Goal: Find specific page/section: Find specific page/section

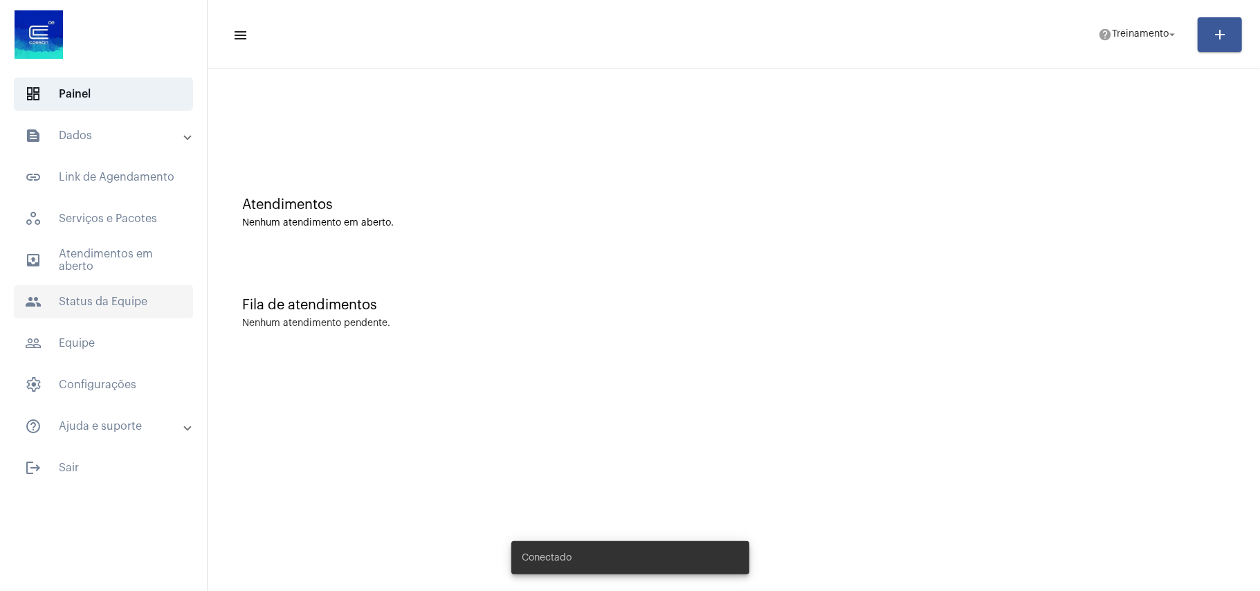
click at [91, 298] on span "people Status da Equipe" at bounding box center [103, 301] width 179 height 33
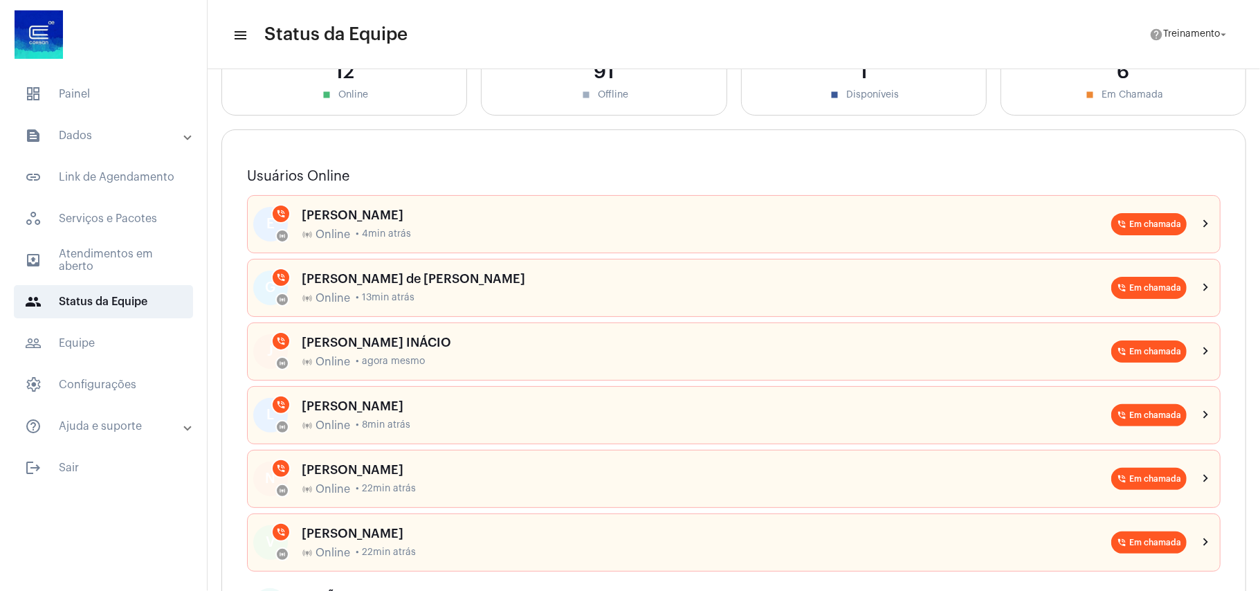
scroll to position [92, 0]
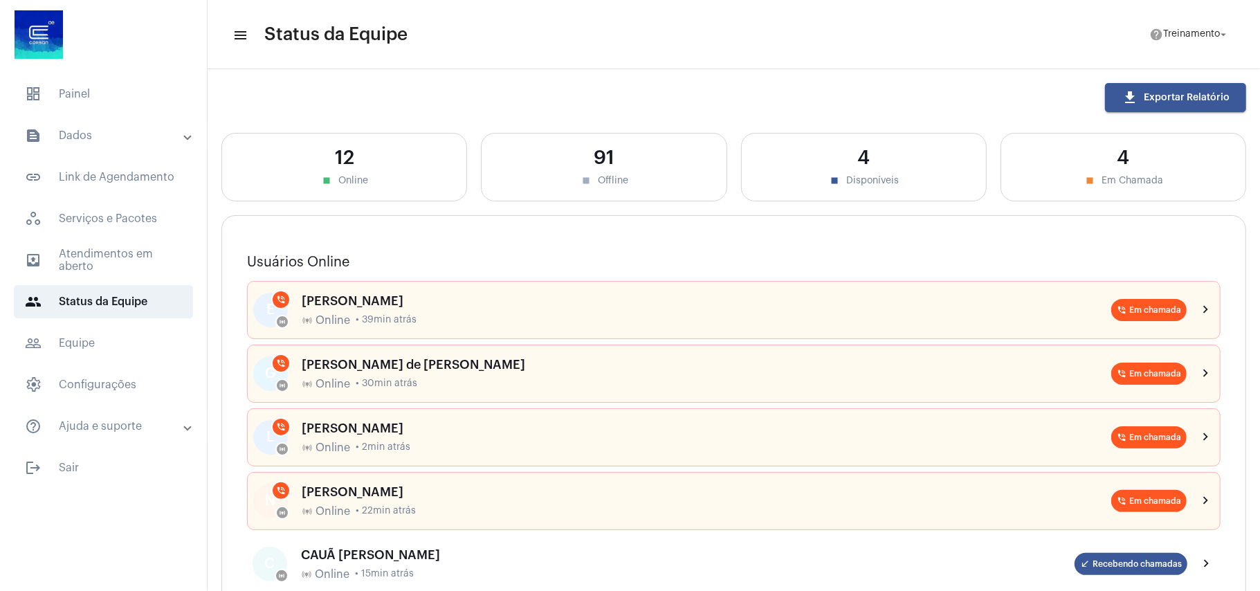
click at [90, 134] on mat-panel-title "text_snippet_outlined Dados" at bounding box center [105, 135] width 160 height 17
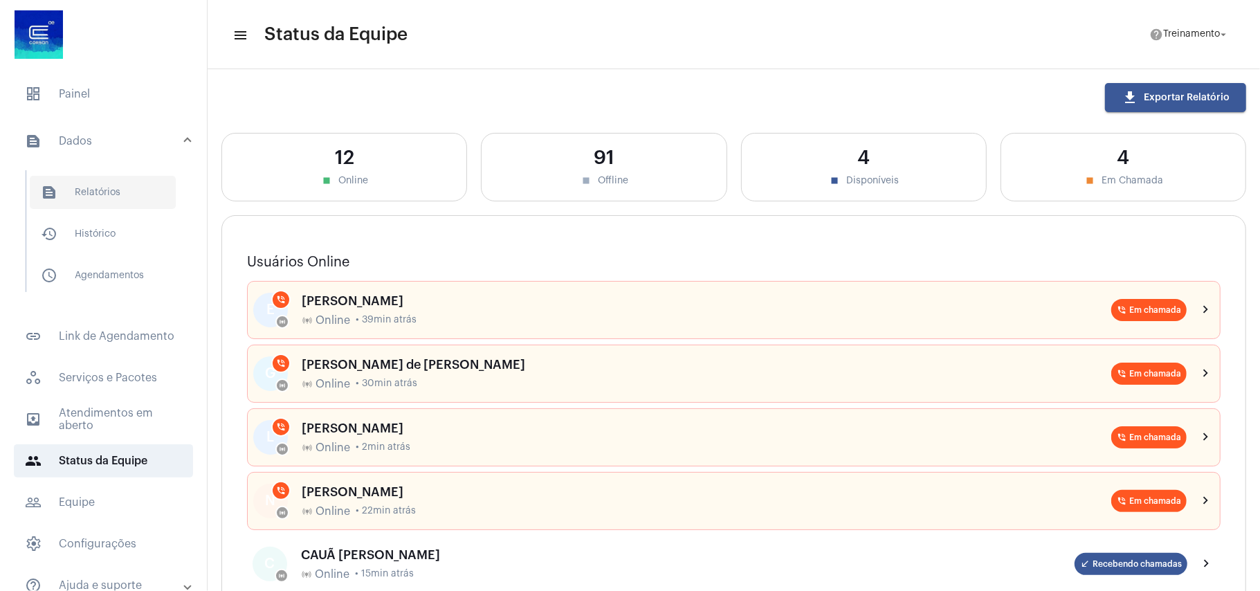
click at [102, 192] on span "text_snippet_outlined Relatórios" at bounding box center [103, 192] width 146 height 33
